Goal: Information Seeking & Learning: Learn about a topic

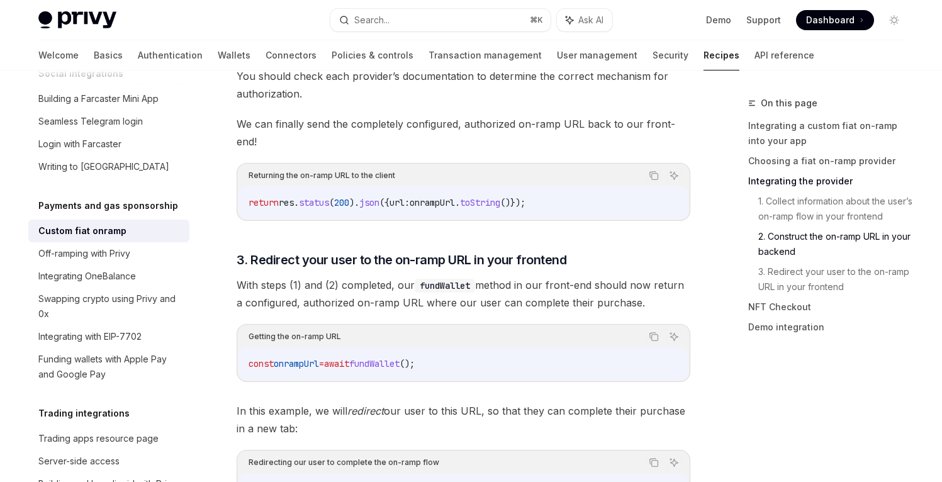
scroll to position [3517, 0]
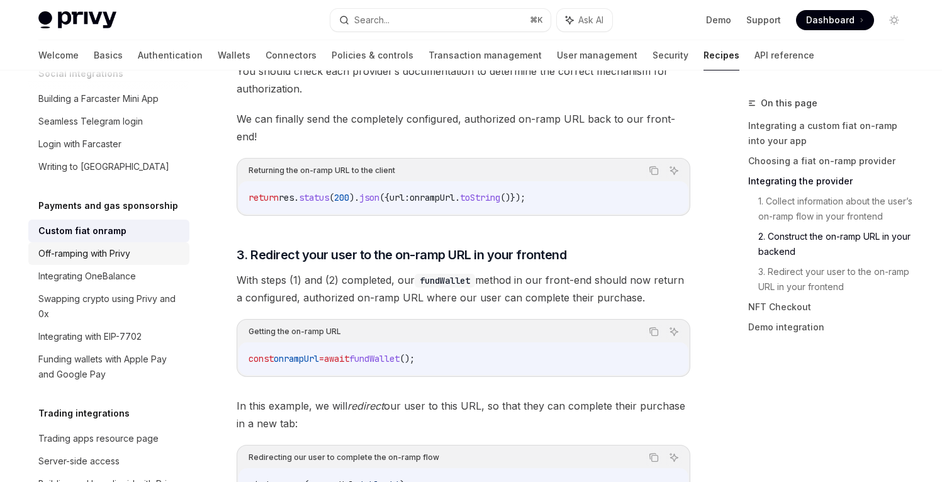
click at [89, 261] on div "Off-ramping with Privy" at bounding box center [84, 253] width 92 height 15
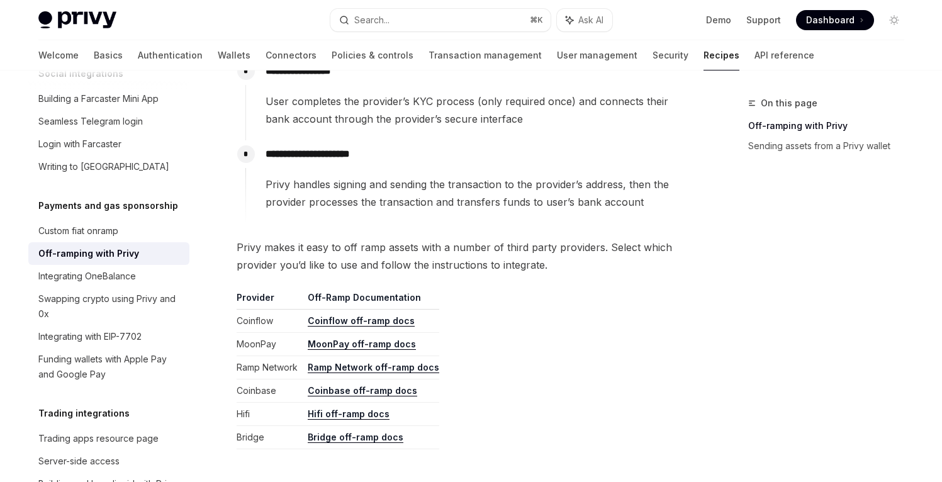
scroll to position [241, 0]
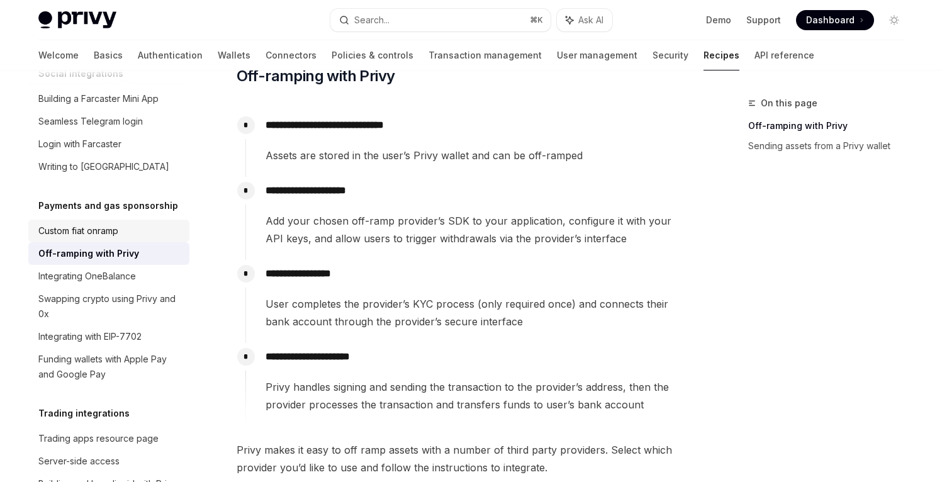
click at [110, 238] on div "Custom fiat onramp" at bounding box center [78, 230] width 80 height 15
type textarea "*"
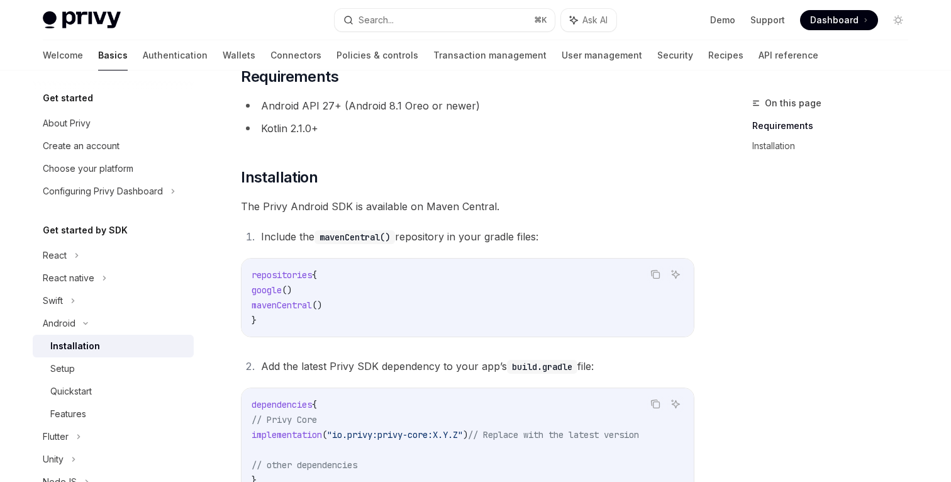
scroll to position [108, 0]
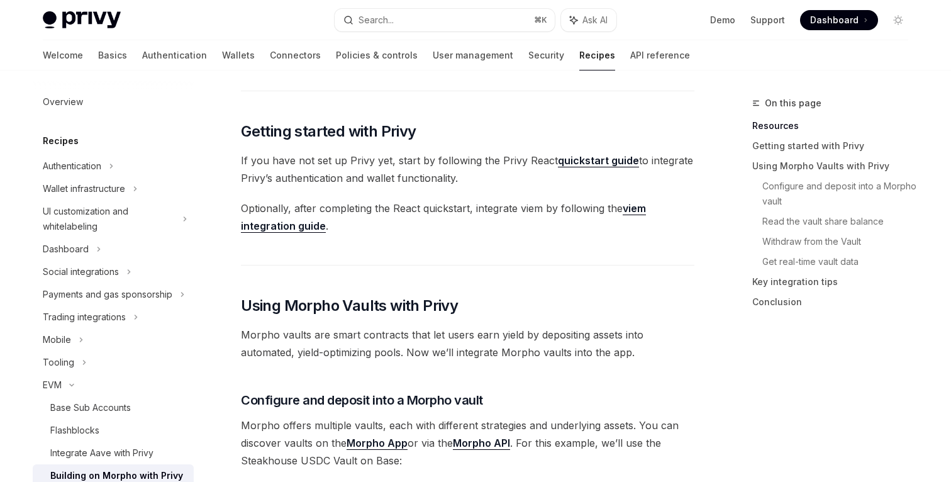
scroll to position [382, 0]
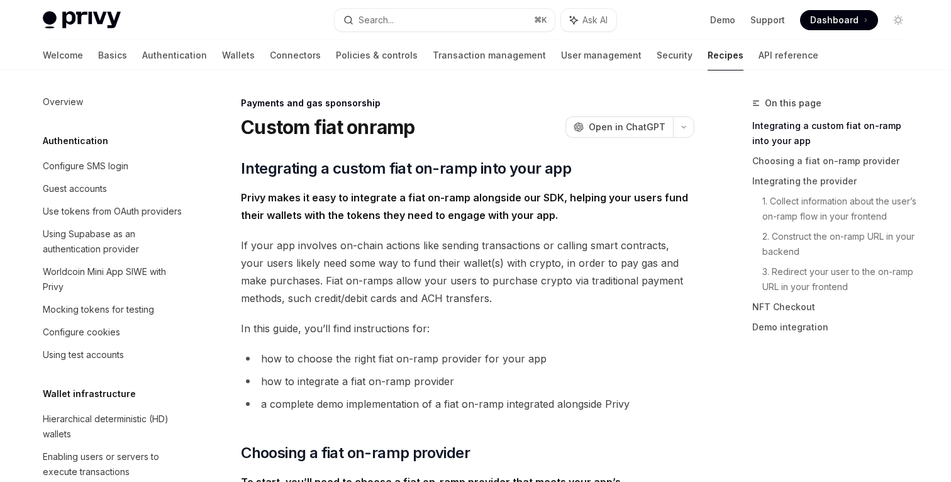
scroll to position [920, 0]
